Goal: Find specific page/section: Find specific page/section

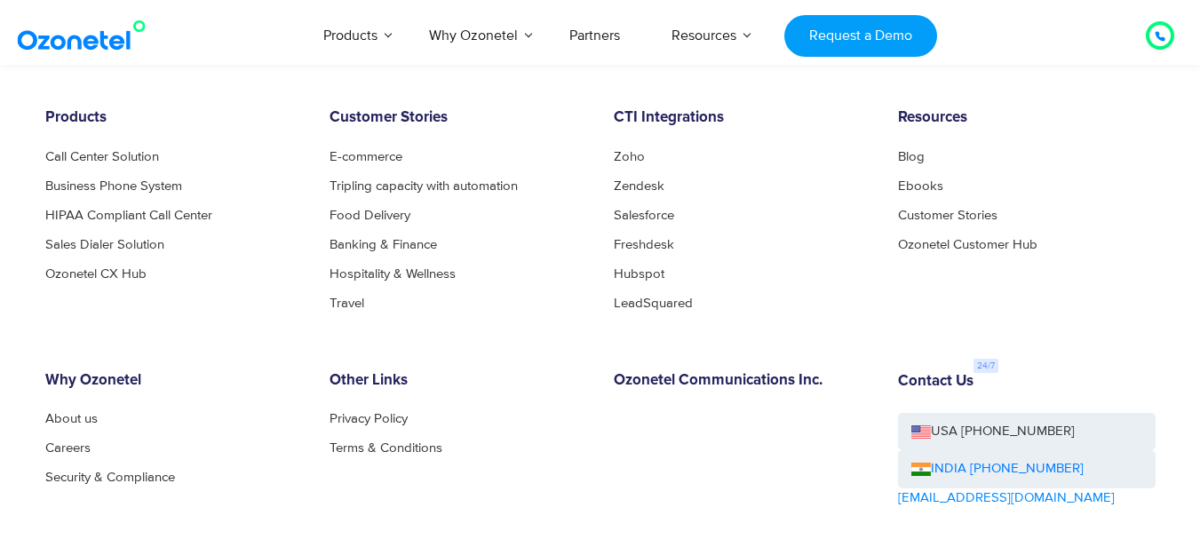
scroll to position [729, 0]
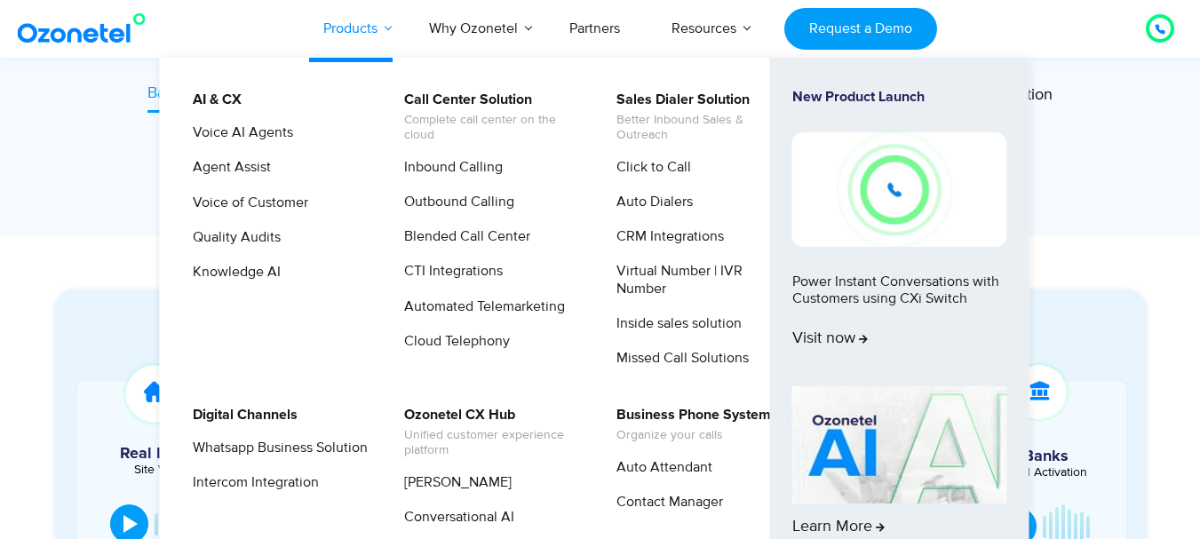
click at [393, 28] on link "Products" at bounding box center [350, 28] width 106 height 59
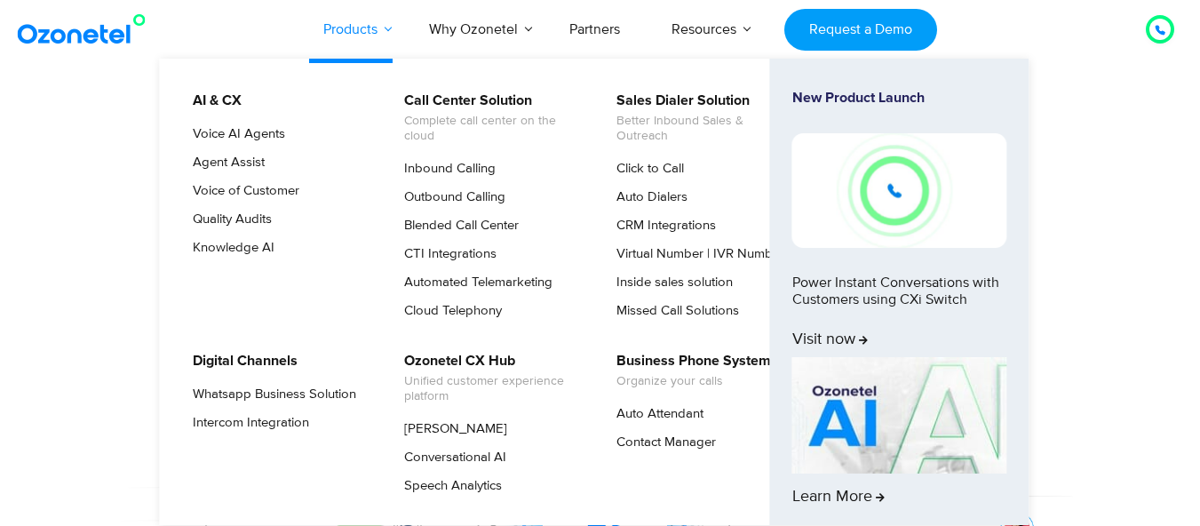
click at [394, 17] on link "Products" at bounding box center [350, 29] width 106 height 59
click at [392, 28] on link "Products" at bounding box center [350, 29] width 106 height 59
drag, startPoint x: 673, startPoint y: 171, endPoint x: 649, endPoint y: 171, distance: 24.0
click at [672, 171] on link "Click to Call" at bounding box center [646, 168] width 82 height 21
click at [649, 171] on link "Click to Call" at bounding box center [646, 168] width 82 height 21
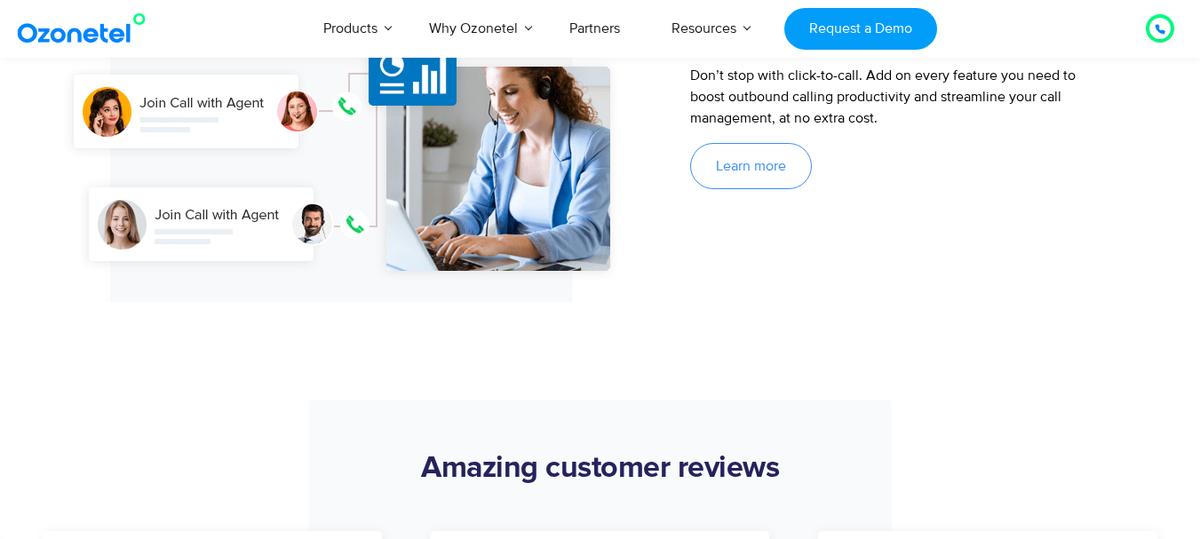
scroll to position [2627, 0]
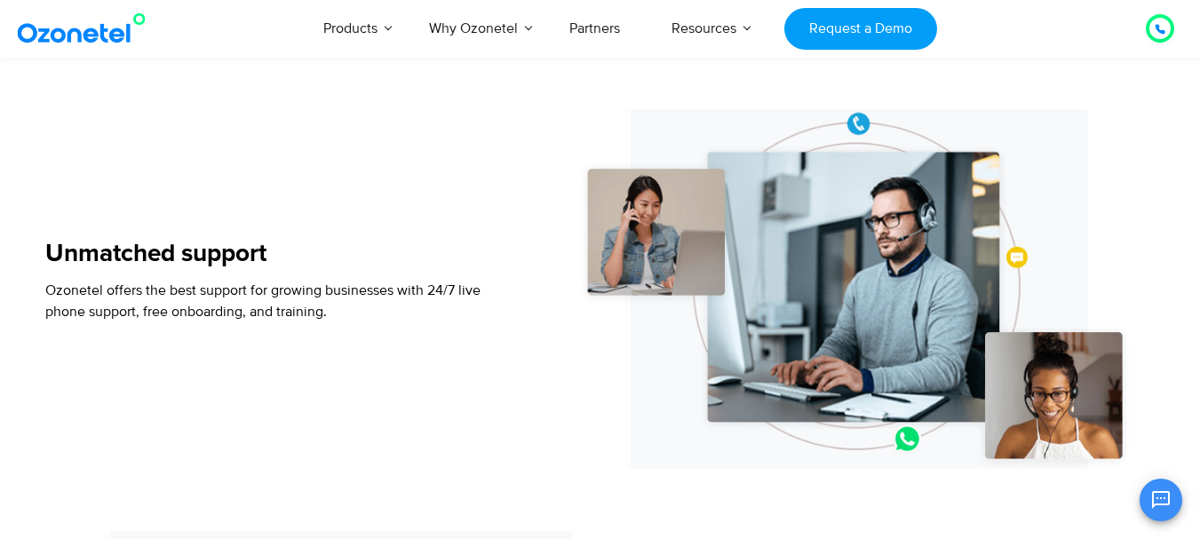
scroll to position [2398, 0]
